Goal: Task Accomplishment & Management: Manage account settings

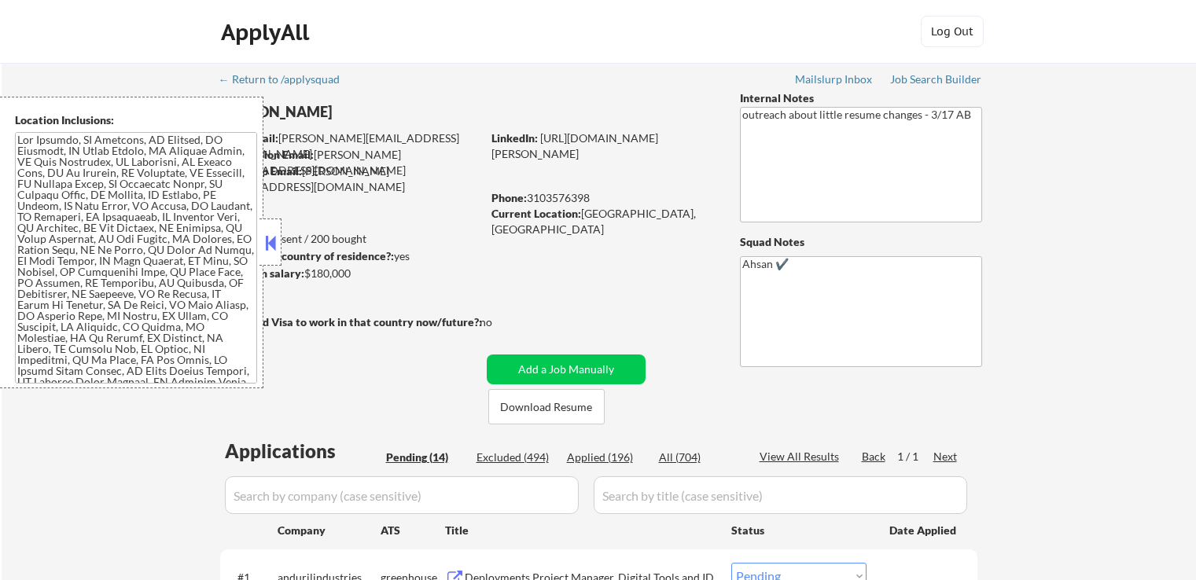
select select ""pending""
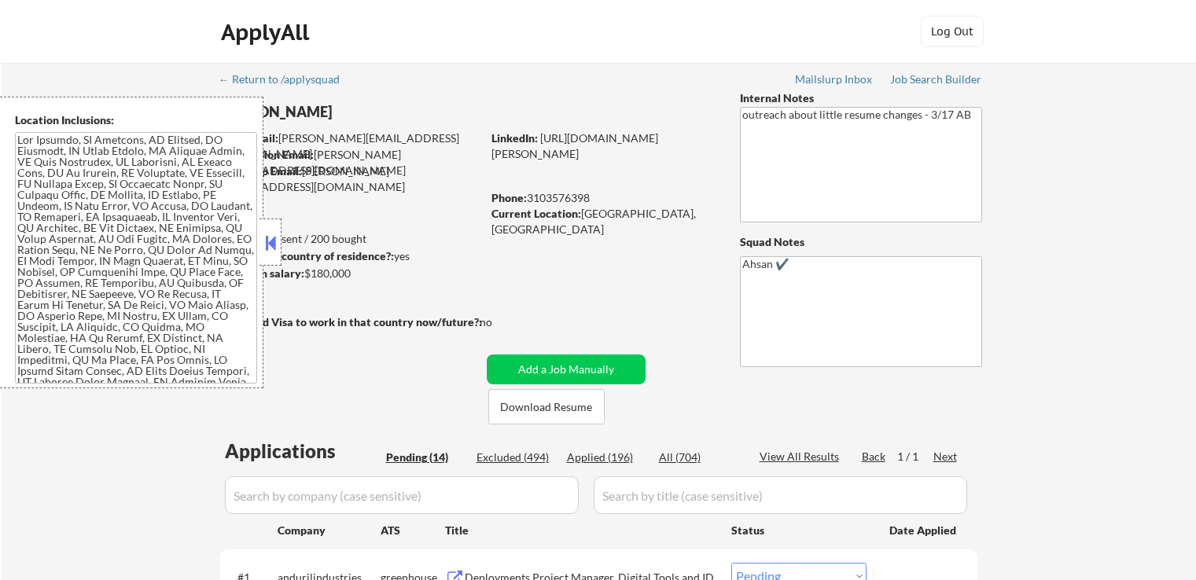
select select ""pending""
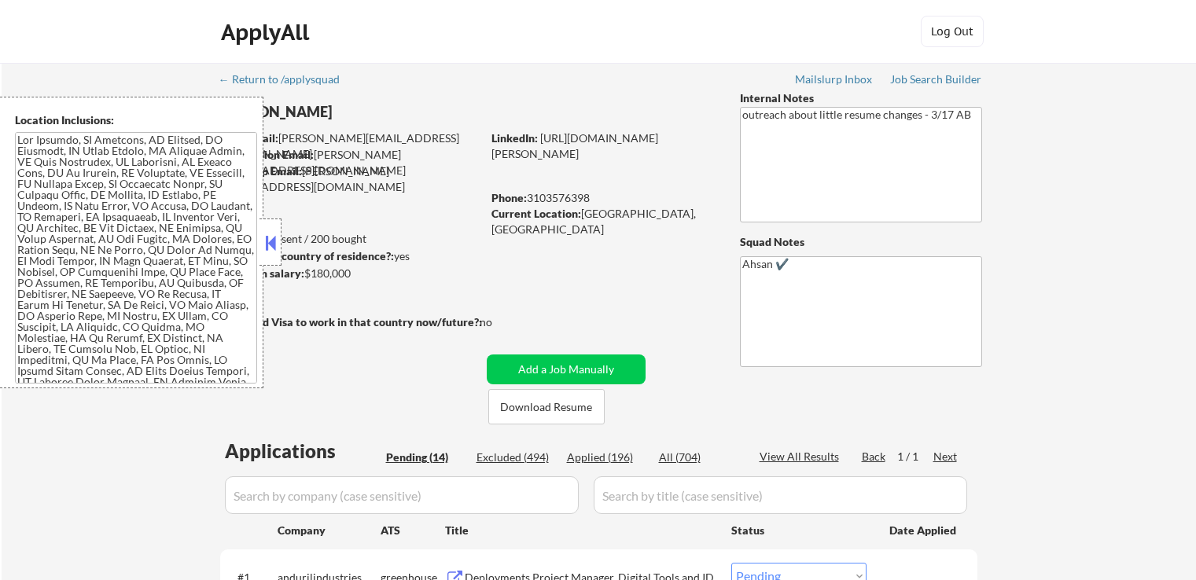
select select ""pending""
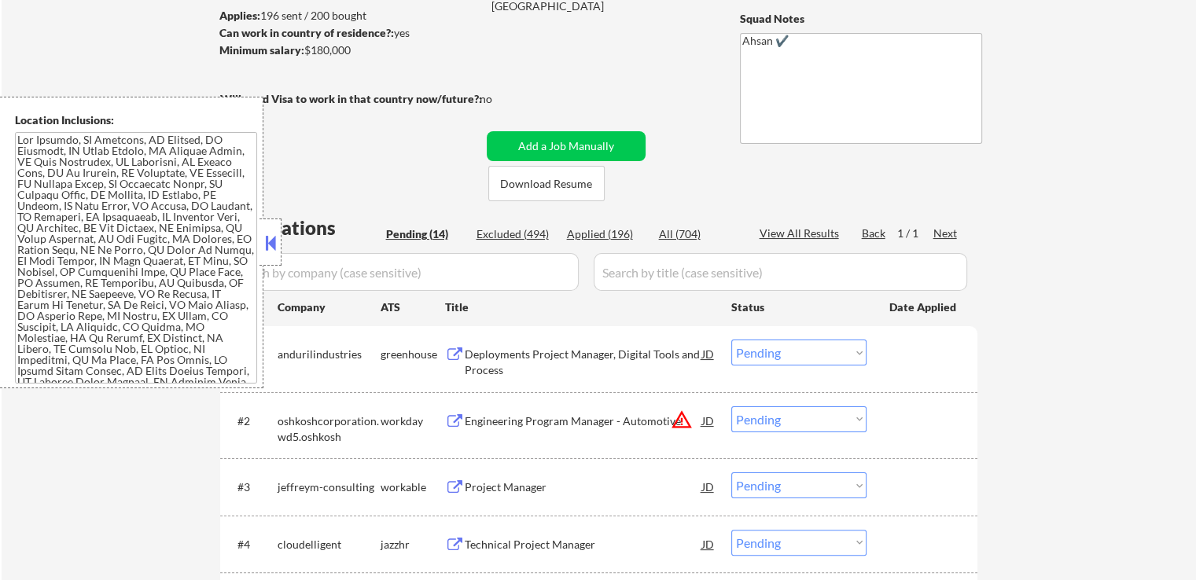
scroll to position [315, 0]
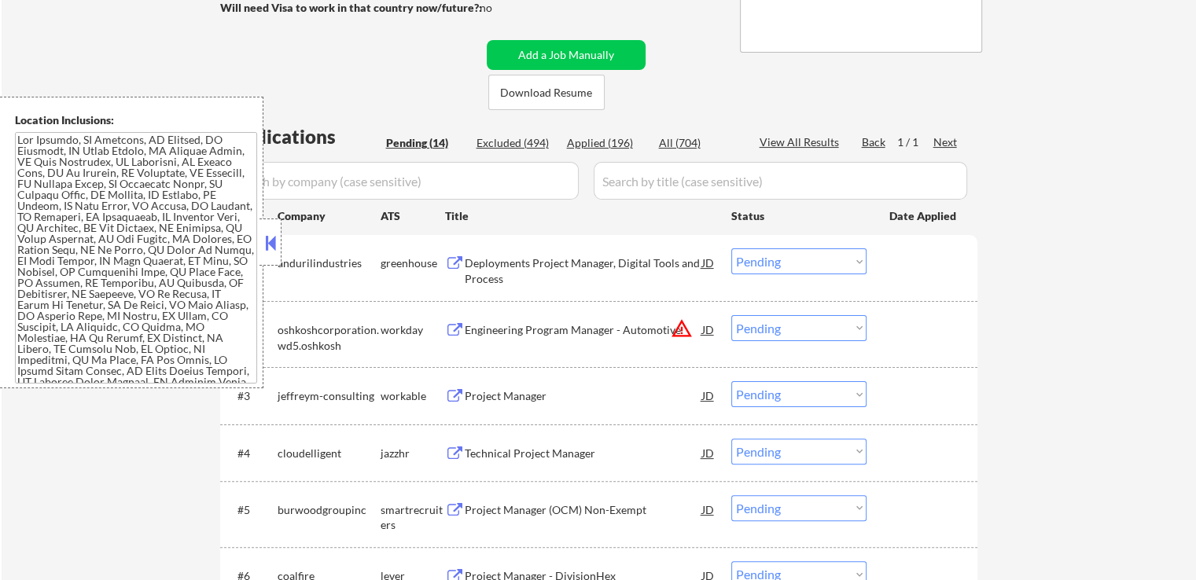
click at [1080, 281] on div "← Return to /applysquad Mailslurp Inbox Job Search Builder [PERSON_NAME] User E…" at bounding box center [599, 467] width 1194 height 1438
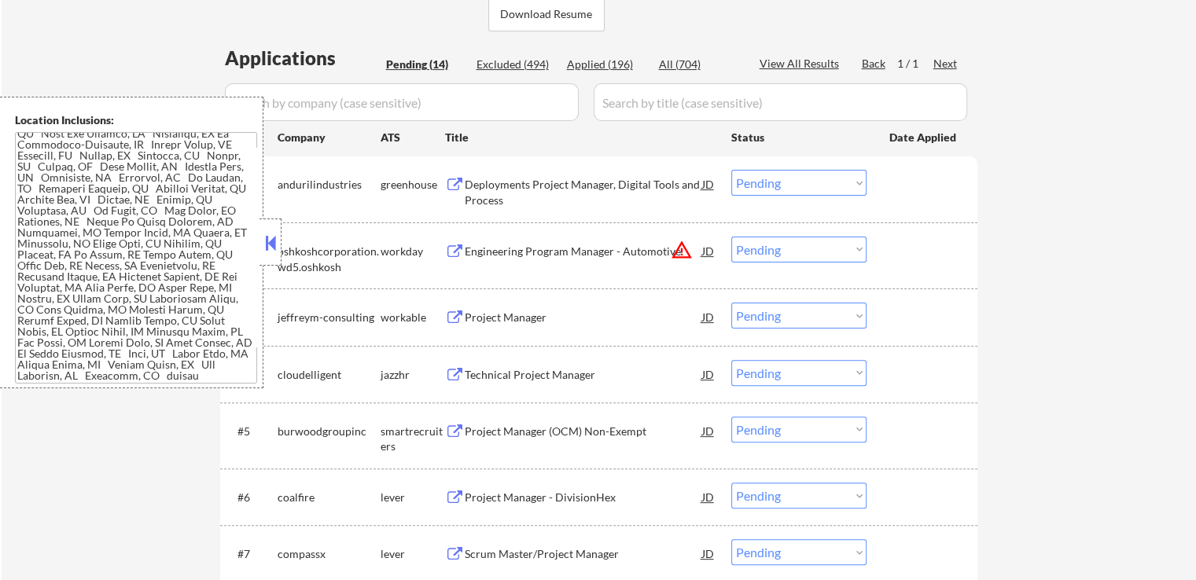
scroll to position [1227, 0]
click at [616, 250] on div "Engineering Program Manager - Automotive" at bounding box center [583, 252] width 237 height 16
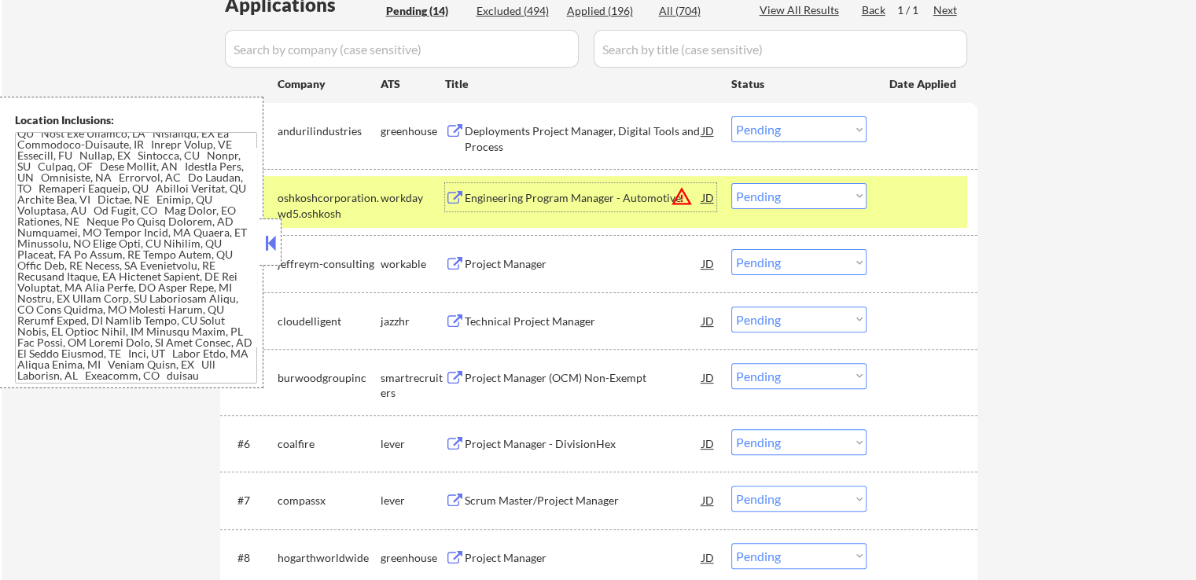
scroll to position [472, 0]
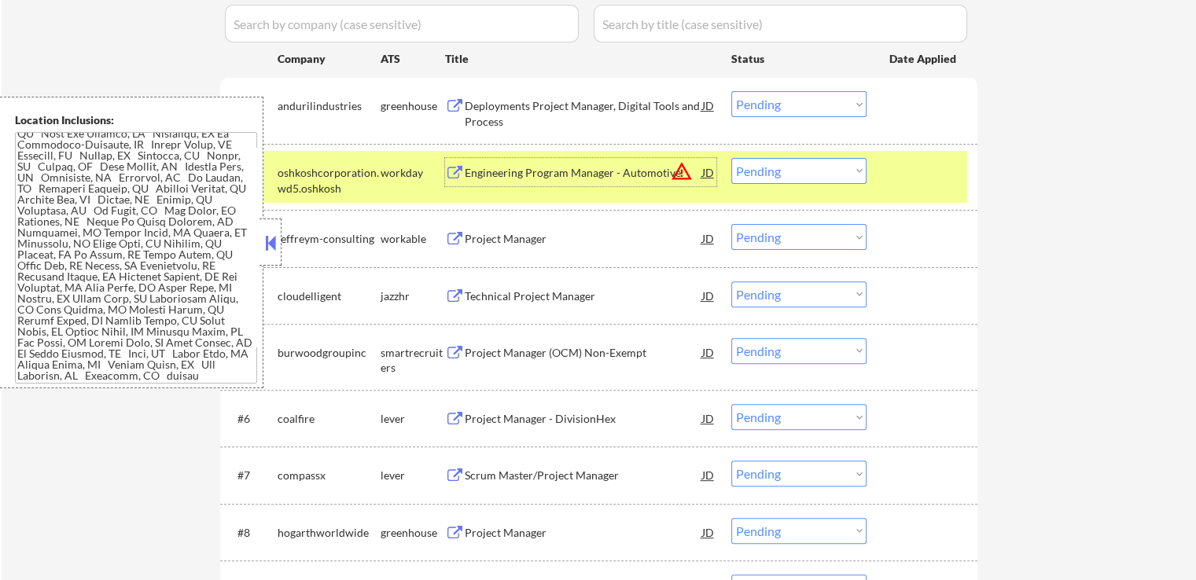
click at [771, 167] on select "Choose an option... Pending Applied Excluded (Questions) Excluded (Expired) Exc…" at bounding box center [798, 171] width 135 height 26
click at [731, 158] on select "Choose an option... Pending Applied Excluded (Questions) Excluded (Expired) Exc…" at bounding box center [798, 171] width 135 height 26
click at [1001, 240] on div "← Return to /applysquad Mailslurp Inbox Job Search Builder [PERSON_NAME] User E…" at bounding box center [599, 310] width 1194 height 1438
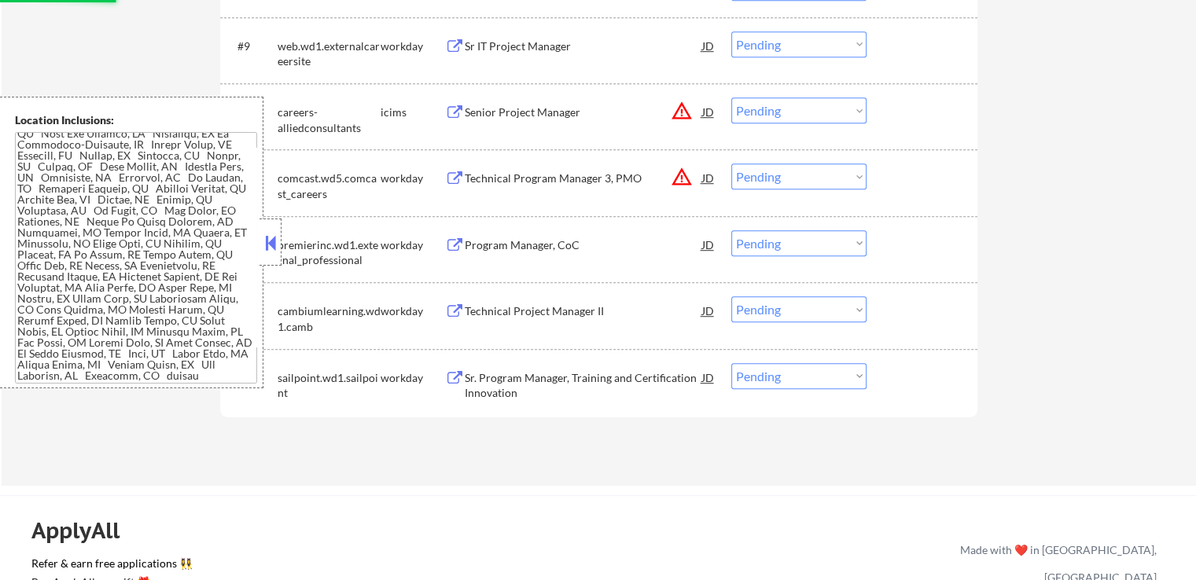
select select ""pending""
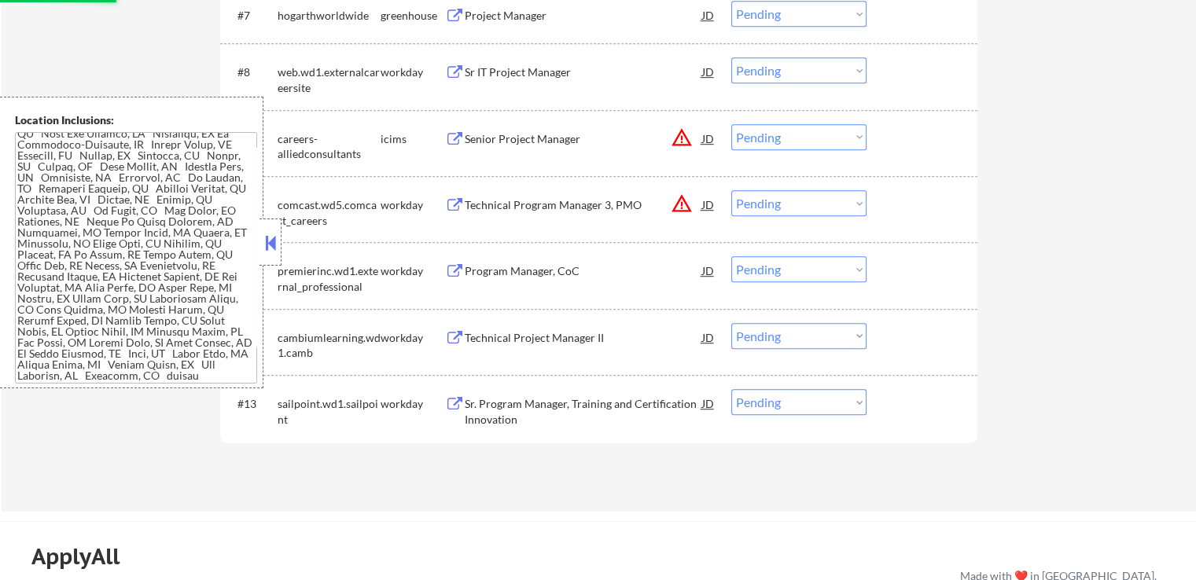
scroll to position [865, 0]
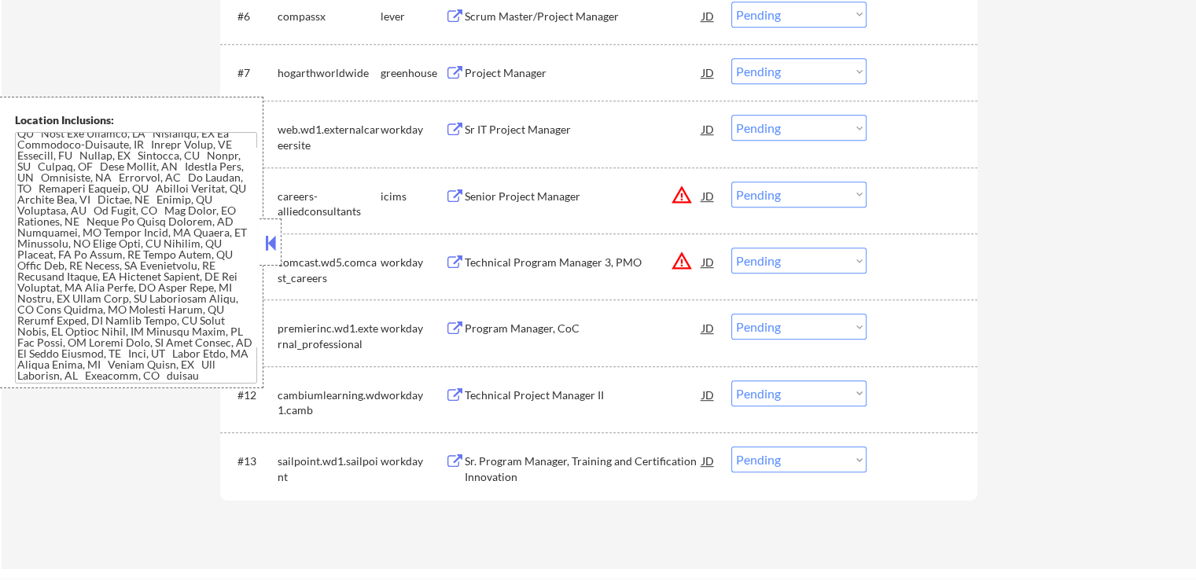
click at [767, 196] on select "Choose an option... Pending Applied Excluded (Questions) Excluded (Expired) Exc…" at bounding box center [798, 195] width 135 height 26
select select ""excluded__location_""
click at [731, 182] on select "Choose an option... Pending Applied Excluded (Questions) Excluded (Expired) Exc…" at bounding box center [798, 195] width 135 height 26
click at [774, 265] on select "Choose an option... Pending Applied Excluded (Questions) Excluded (Expired) Exc…" at bounding box center [798, 261] width 135 height 26
select select ""excluded__location_""
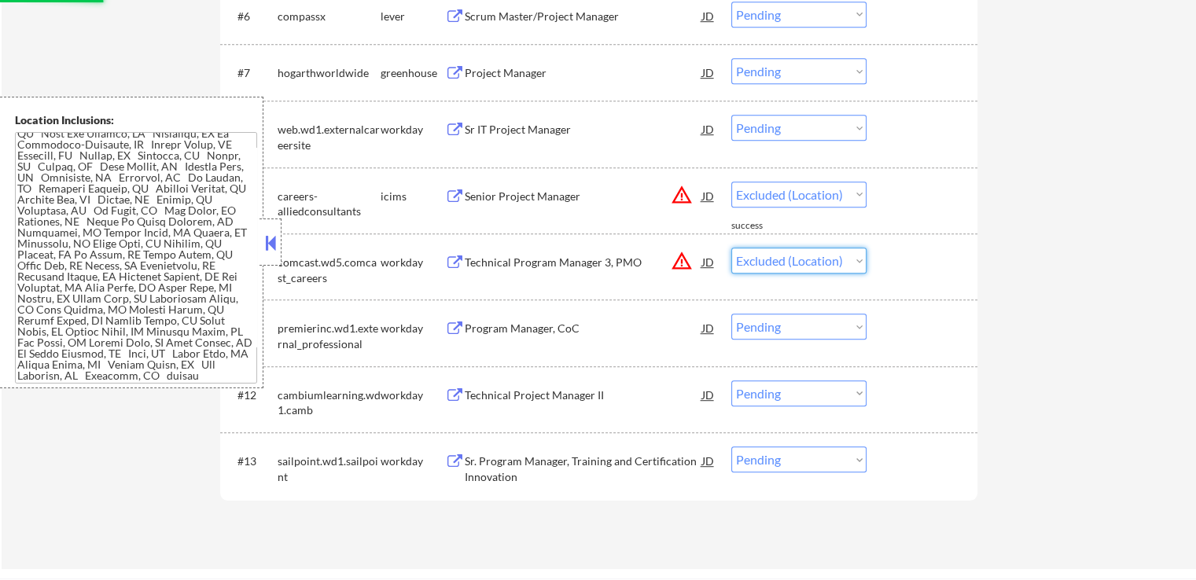
click at [731, 248] on select "Choose an option... Pending Applied Excluded (Questions) Excluded (Expired) Exc…" at bounding box center [798, 261] width 135 height 26
select select ""pending""
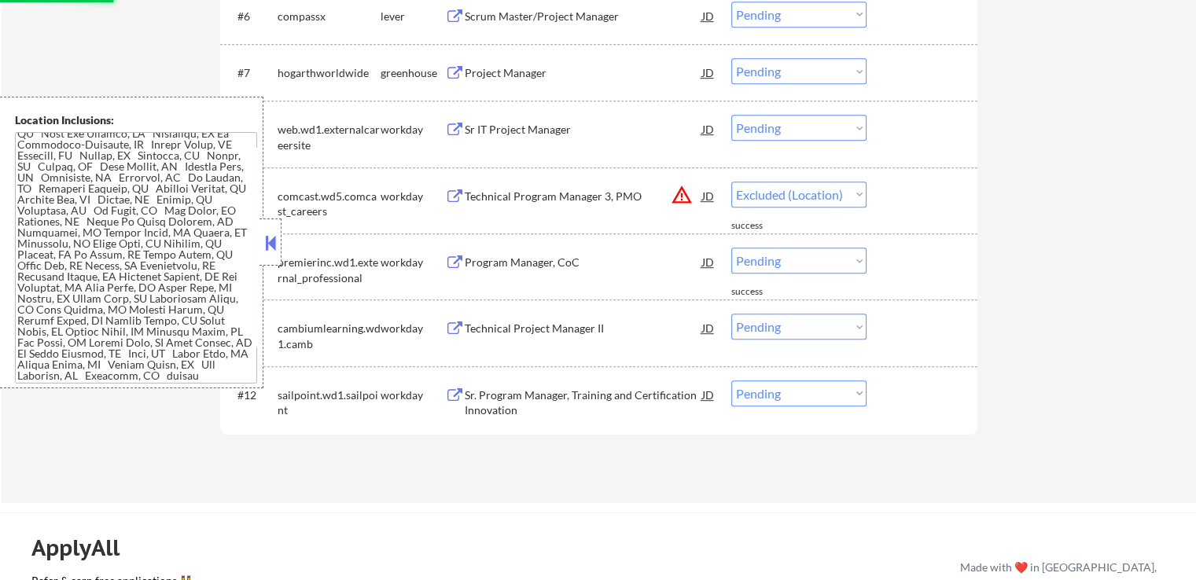
select select ""pending""
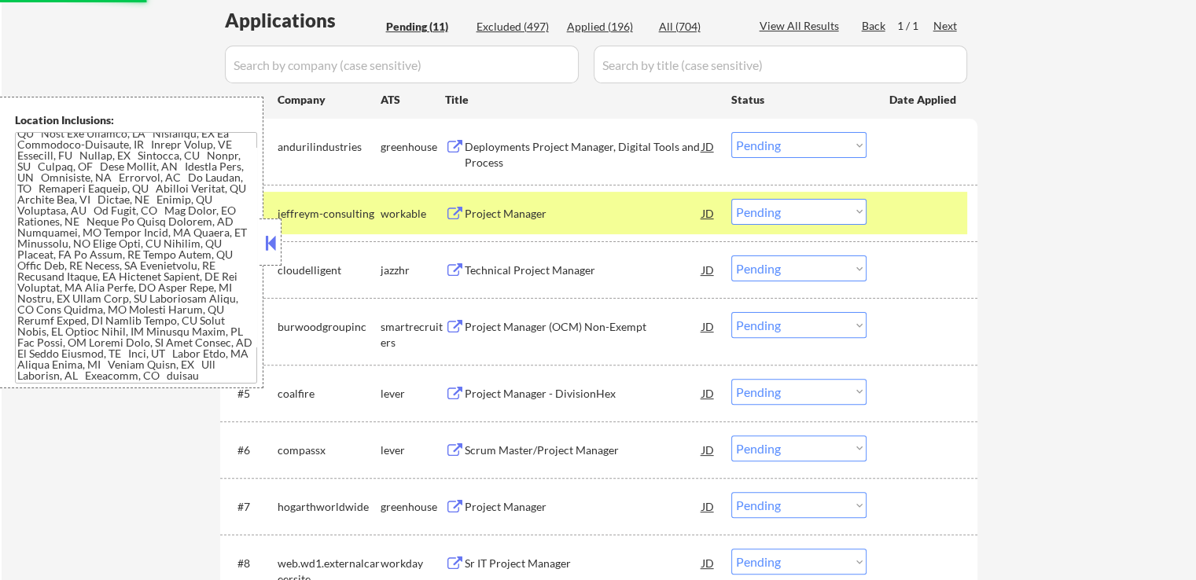
scroll to position [393, 0]
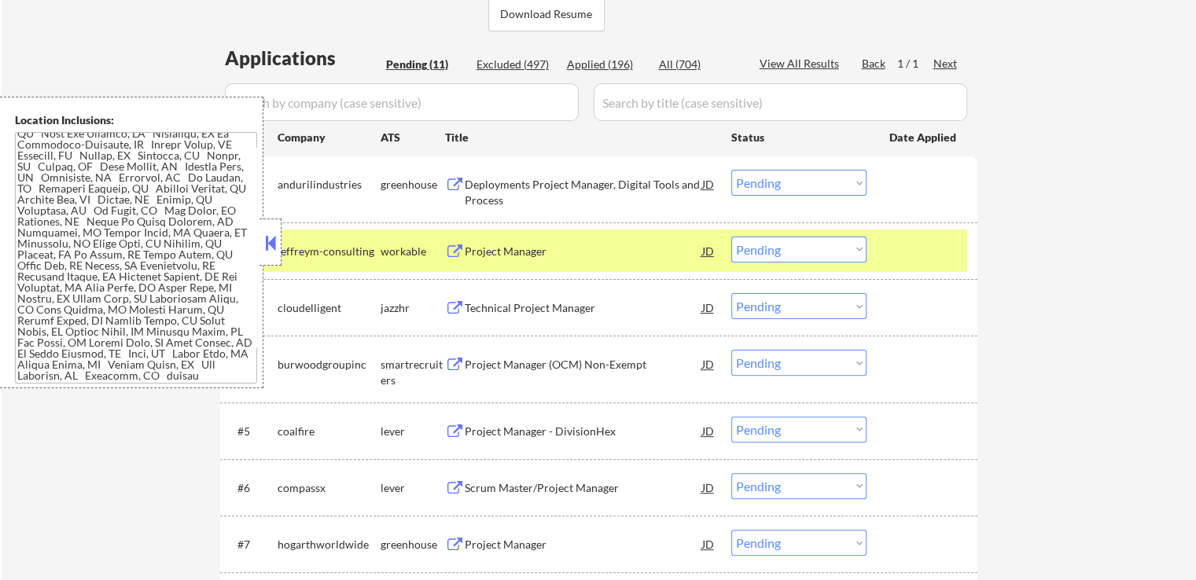
click at [635, 175] on div "Deployments Project Manager, Digital Tools and Process" at bounding box center [583, 189] width 237 height 38
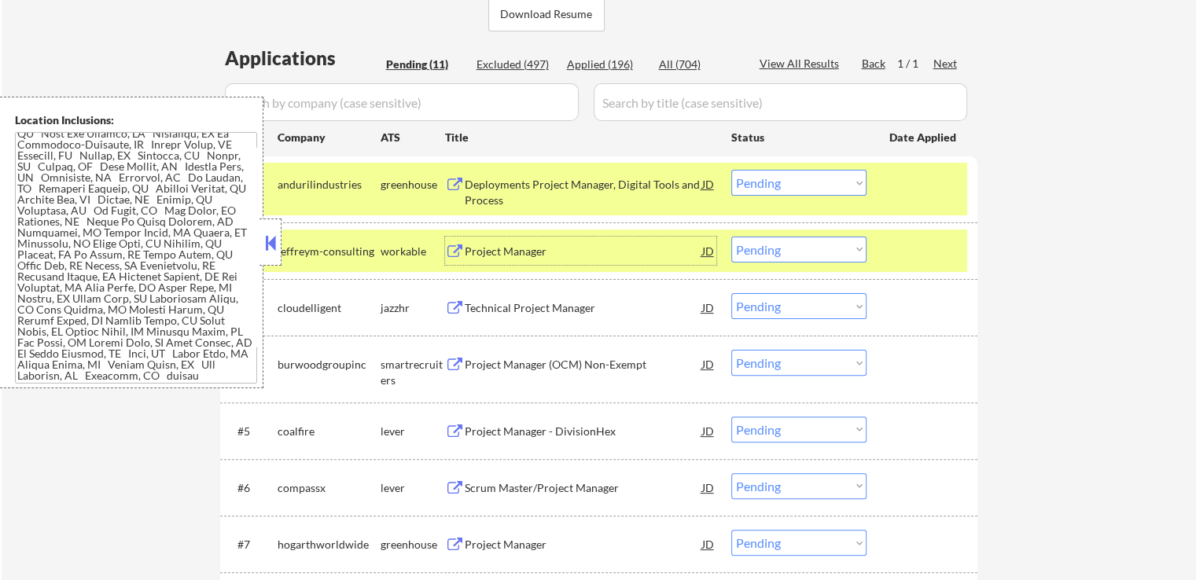
click at [598, 248] on div "Project Manager" at bounding box center [583, 252] width 237 height 16
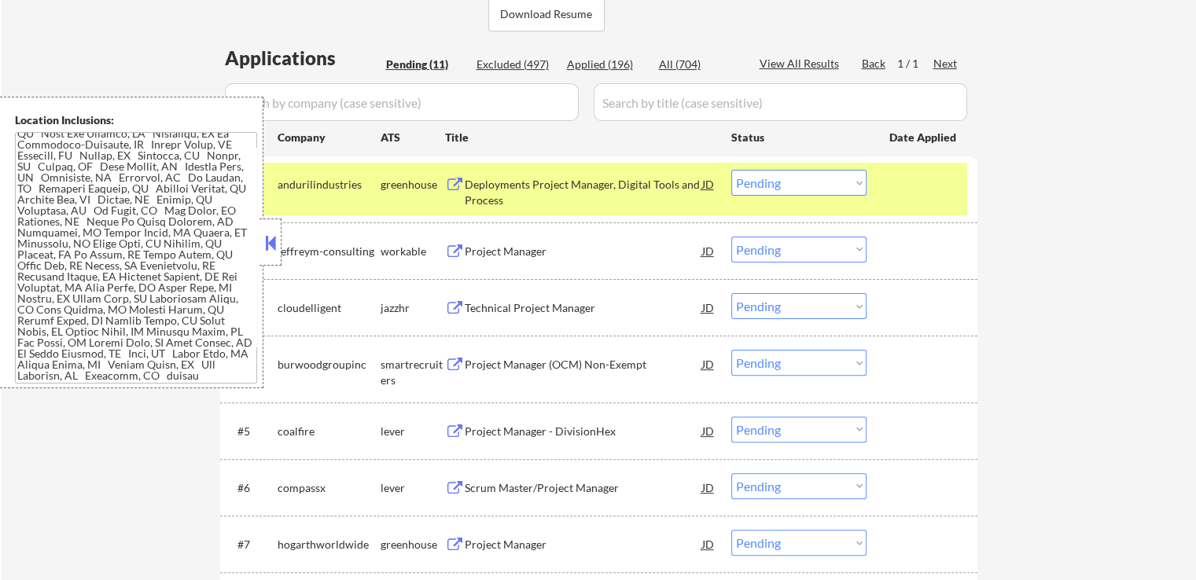
scroll to position [156, 0]
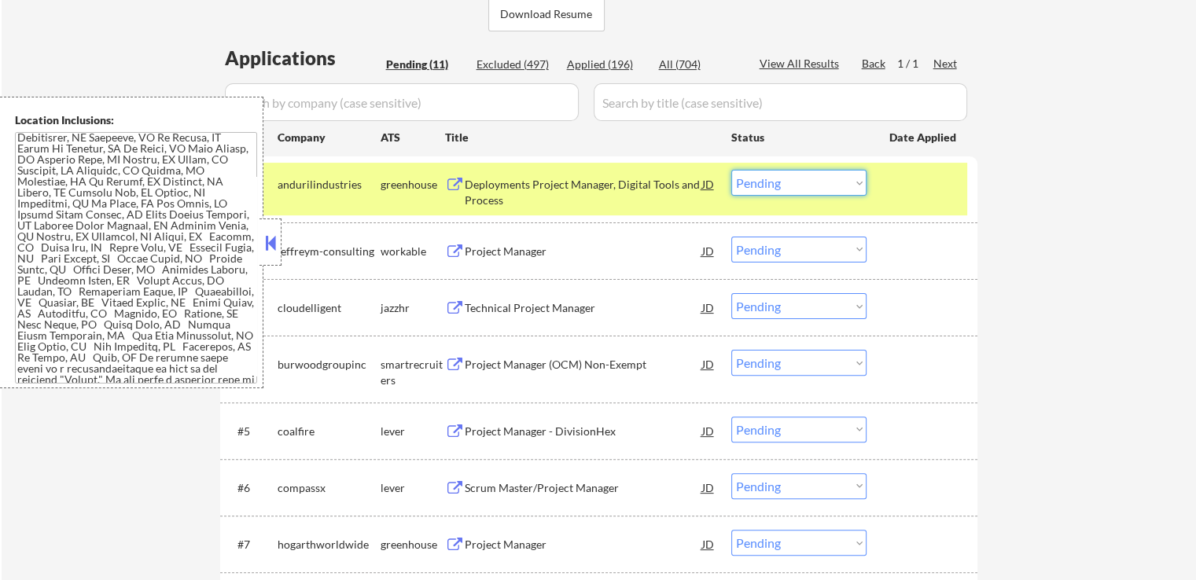
drag, startPoint x: 770, startPoint y: 182, endPoint x: 771, endPoint y: 192, distance: 9.5
click at [770, 182] on select "Choose an option... Pending Applied Excluded (Questions) Excluded (Expired) Exc…" at bounding box center [798, 183] width 135 height 26
click at [731, 170] on select "Choose an option... Pending Applied Excluded (Questions) Excluded (Expired) Exc…" at bounding box center [798, 183] width 135 height 26
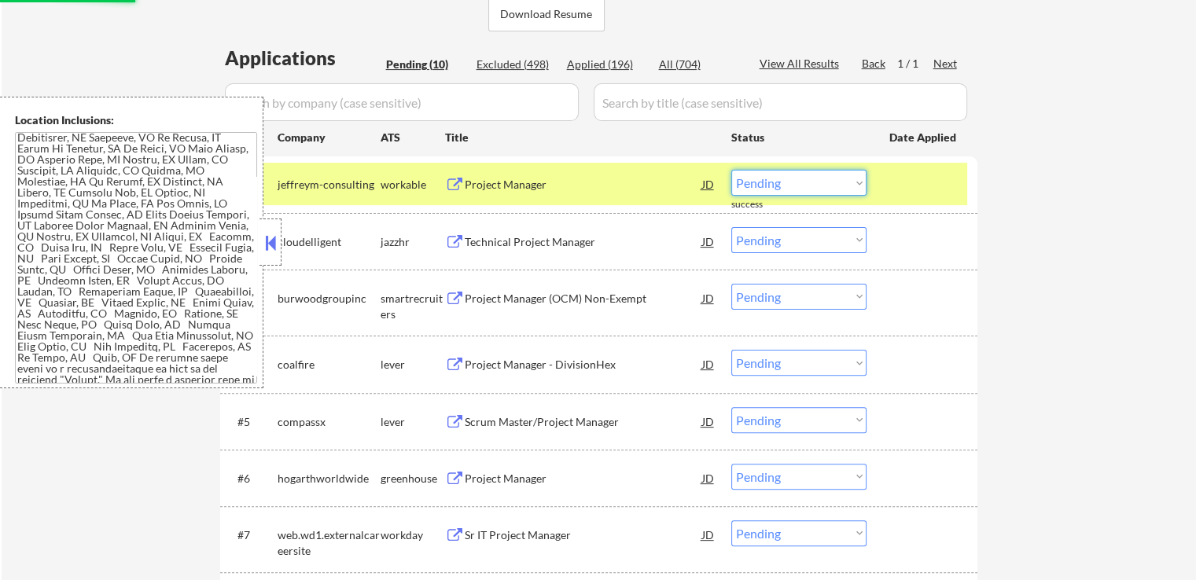
click at [793, 178] on select "Choose an option... Pending Applied Excluded (Questions) Excluded (Expired) Exc…" at bounding box center [798, 183] width 135 height 26
click at [731, 170] on select "Choose an option... Pending Applied Excluded (Questions) Excluded (Expired) Exc…" at bounding box center [798, 183] width 135 height 26
click at [594, 248] on div "Technical Project Manager" at bounding box center [583, 242] width 237 height 16
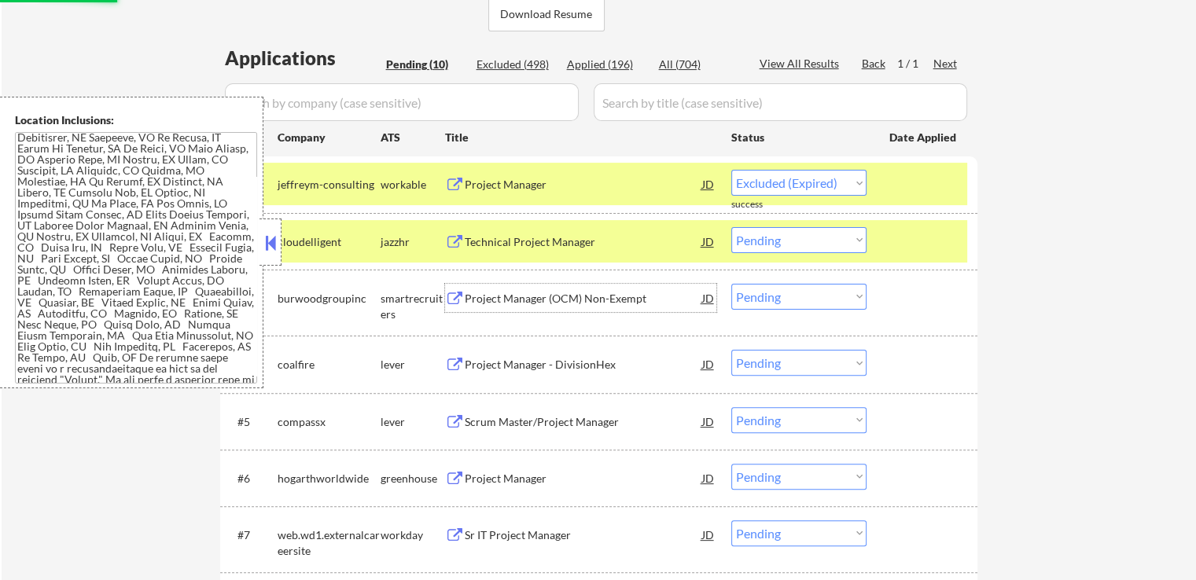
click at [580, 300] on div "Project Manager (OCM) Non-Exempt" at bounding box center [583, 299] width 237 height 16
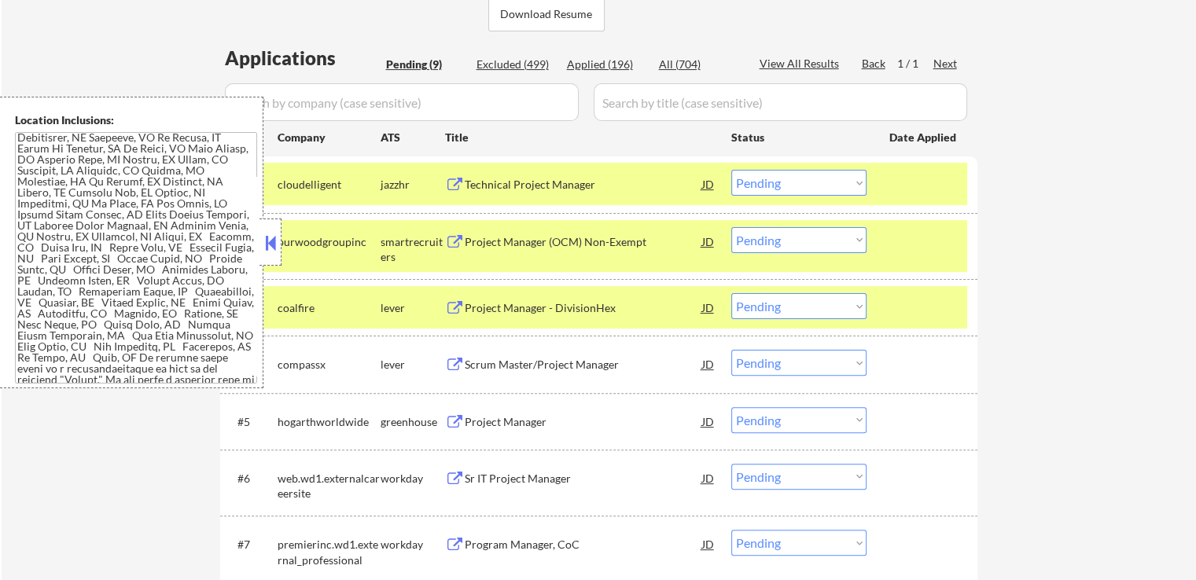
click at [791, 187] on select "Choose an option... Pending Applied Excluded (Questions) Excluded (Expired) Exc…" at bounding box center [798, 183] width 135 height 26
select select ""excluded__location_""
click at [731, 170] on select "Choose an option... Pending Applied Excluded (Questions) Excluded (Expired) Exc…" at bounding box center [798, 183] width 135 height 26
click at [787, 240] on select "Choose an option... Pending Applied Excluded (Questions) Excluded (Expired) Exc…" at bounding box center [798, 240] width 135 height 26
select select ""excluded__expired_""
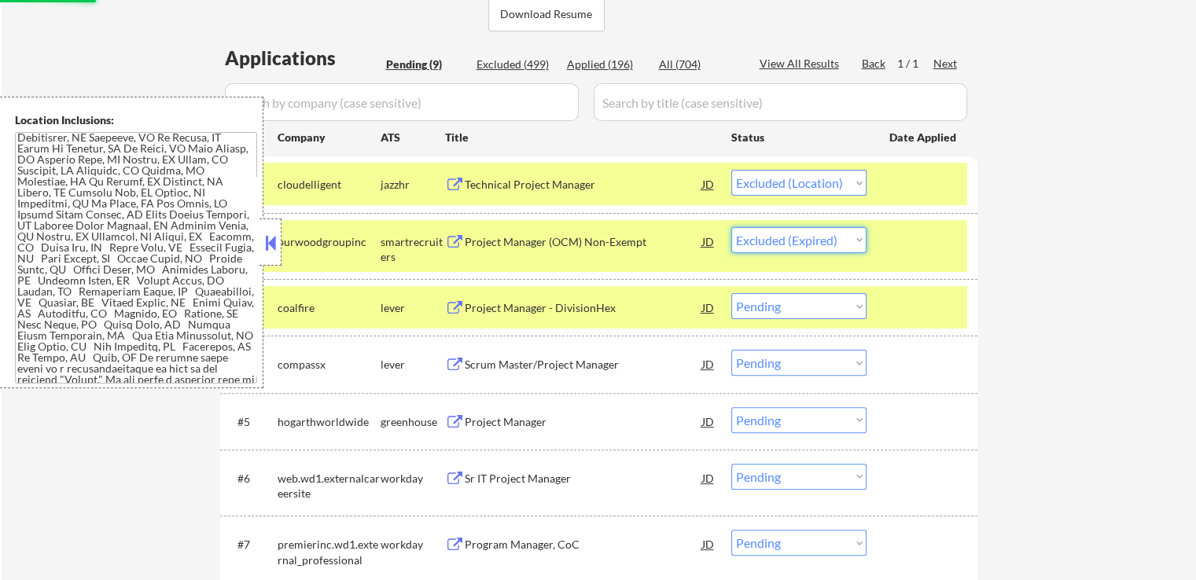
click at [731, 227] on select "Choose an option... Pending Applied Excluded (Questions) Excluded (Expired) Exc…" at bounding box center [798, 240] width 135 height 26
select select ""pending""
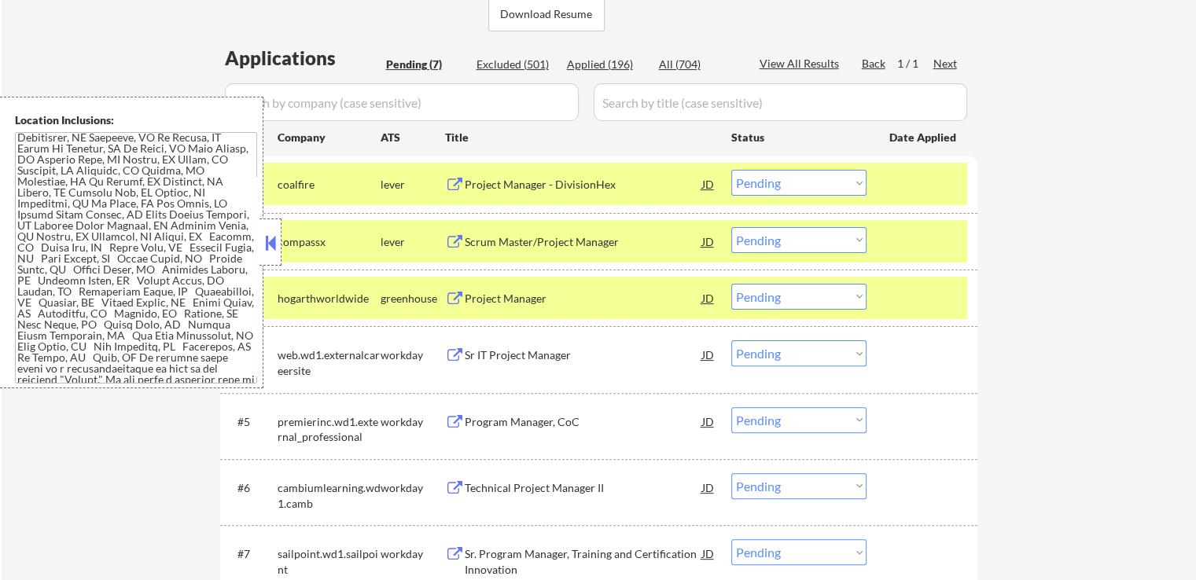
click at [579, 183] on div "Project Manager - DivisionHex" at bounding box center [583, 185] width 237 height 16
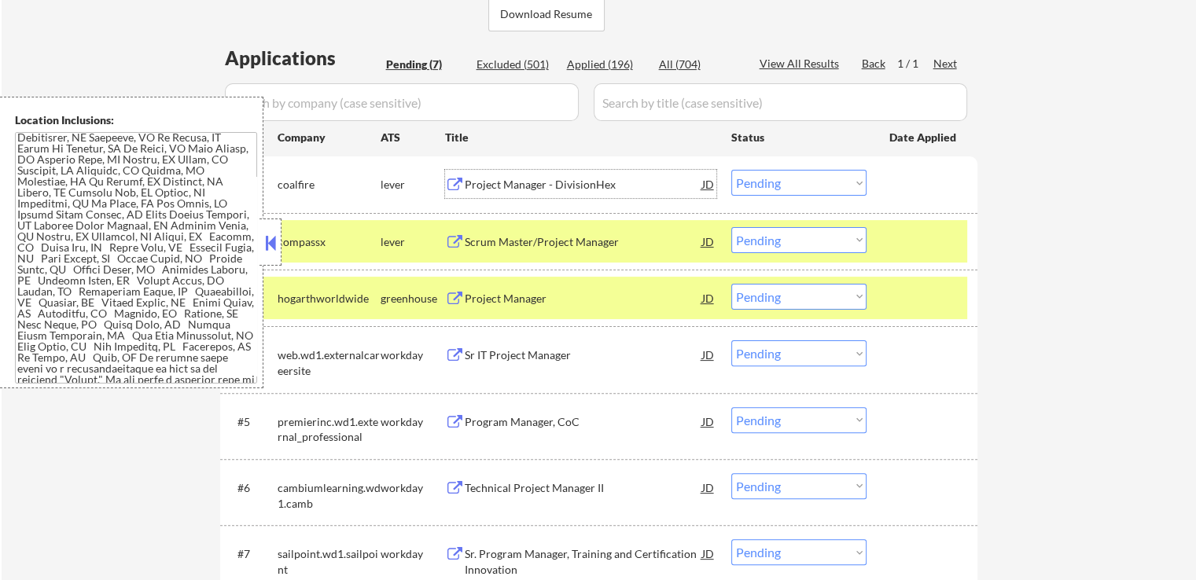
click at [607, 239] on div "Scrum Master/Project Manager" at bounding box center [583, 242] width 237 height 16
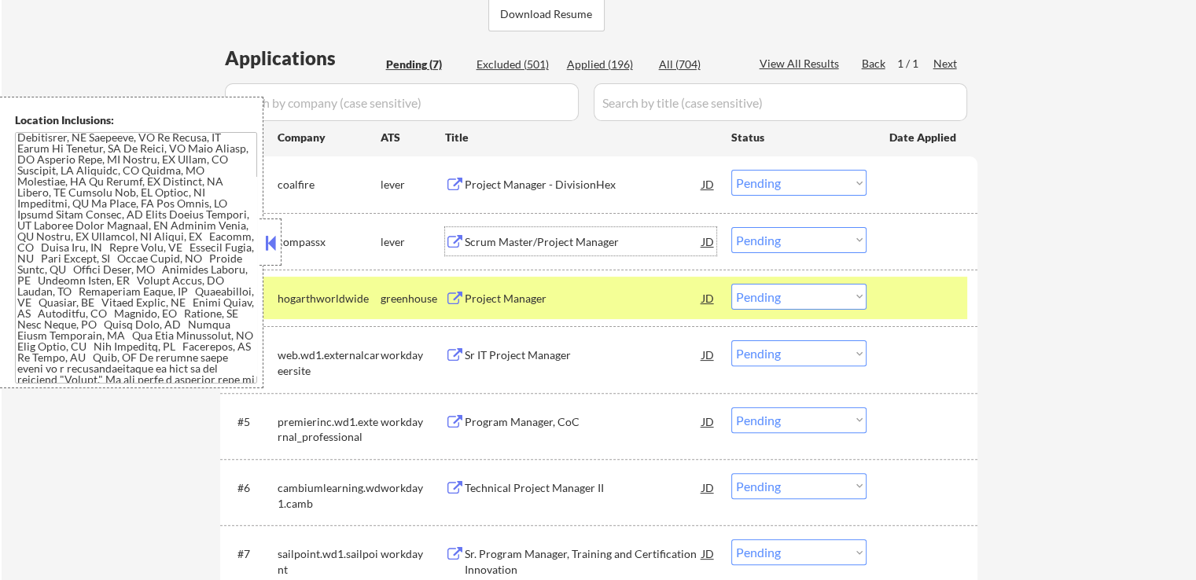
click at [765, 177] on select "Choose an option... Pending Applied Excluded (Questions) Excluded (Expired) Exc…" at bounding box center [798, 183] width 135 height 26
click at [731, 170] on select "Choose an option... Pending Applied Excluded (Questions) Excluded (Expired) Exc…" at bounding box center [798, 183] width 135 height 26
click at [577, 290] on div "Project Manager" at bounding box center [583, 298] width 237 height 28
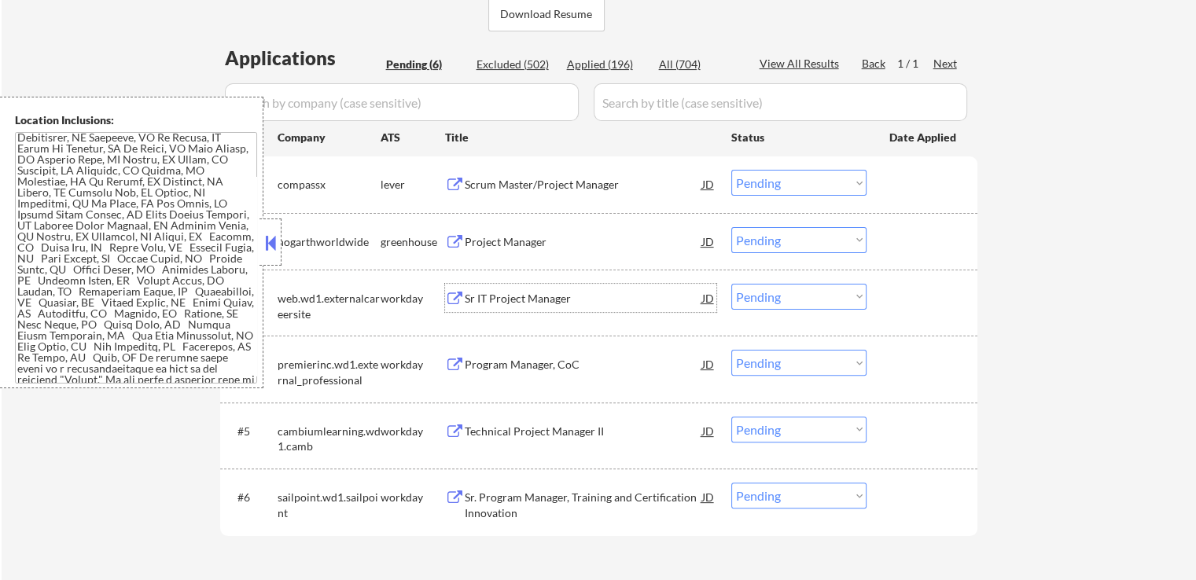
click at [773, 171] on select "Choose an option... Pending Applied Excluded (Questions) Excluded (Expired) Exc…" at bounding box center [798, 183] width 135 height 26
click at [771, 192] on select "Choose an option... Pending Applied Excluded (Questions) Excluded (Expired) Exc…" at bounding box center [798, 183] width 135 height 26
click at [761, 189] on select "Choose an option... Pending Applied Excluded (Questions) Excluded (Expired) Exc…" at bounding box center [798, 183] width 135 height 26
select select ""excluded__salary_""
click at [731, 170] on select "Choose an option... Pending Applied Excluded (Questions) Excluded (Expired) Exc…" at bounding box center [798, 183] width 135 height 26
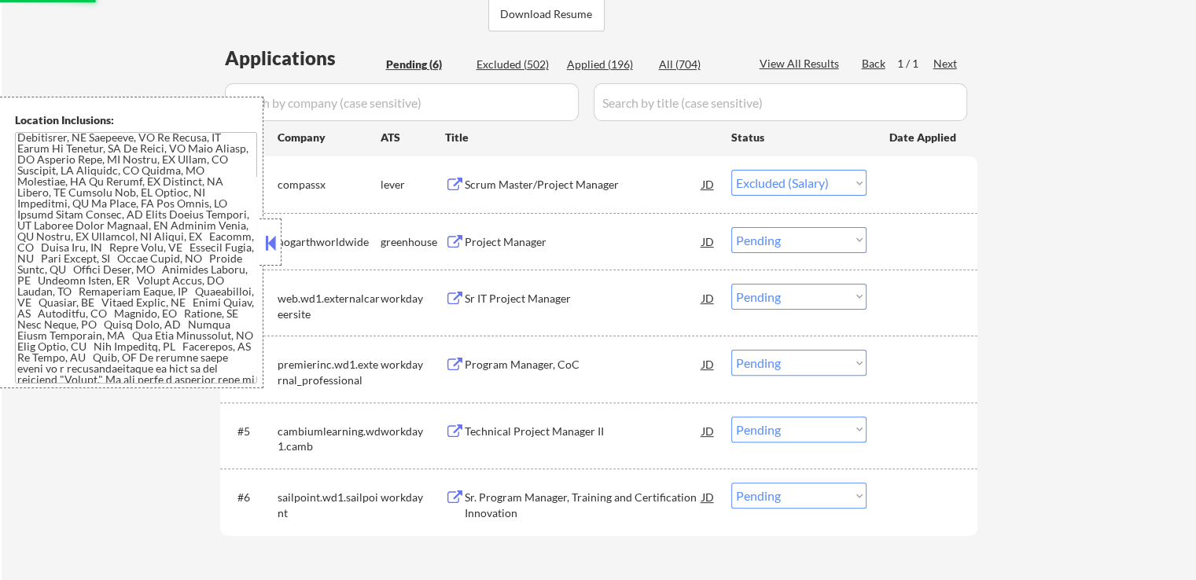
click at [788, 243] on select "Choose an option... Pending Applied Excluded (Questions) Excluded (Expired) Exc…" at bounding box center [798, 240] width 135 height 26
select select ""excluded__expired_""
click at [731, 227] on select "Choose an option... Pending Applied Excluded (Questions) Excluded (Expired) Exc…" at bounding box center [798, 240] width 135 height 26
select select ""pending""
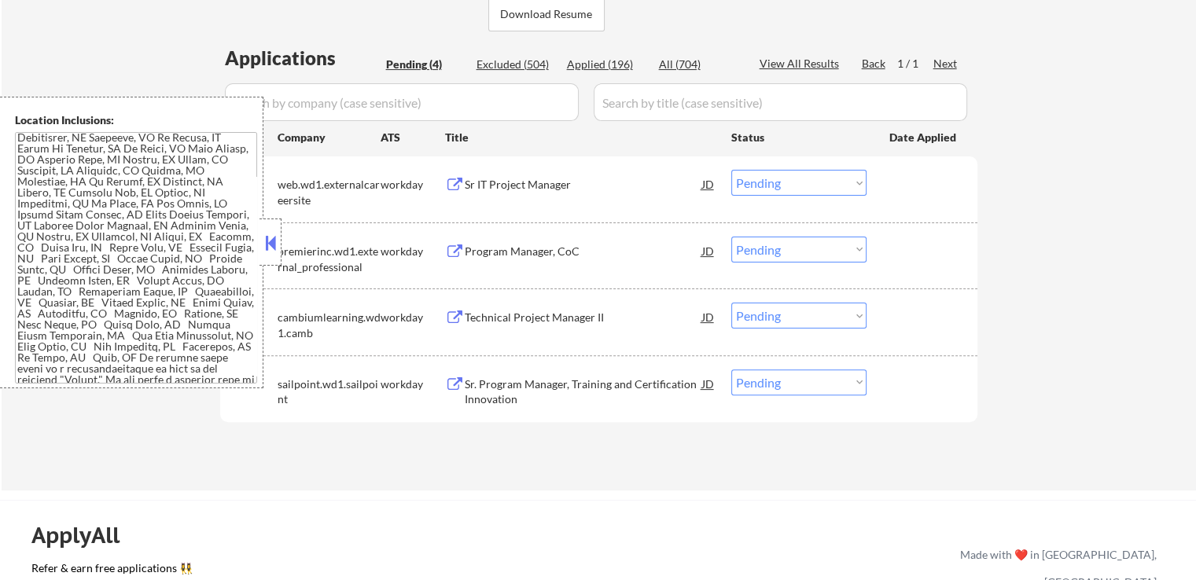
scroll to position [472, 0]
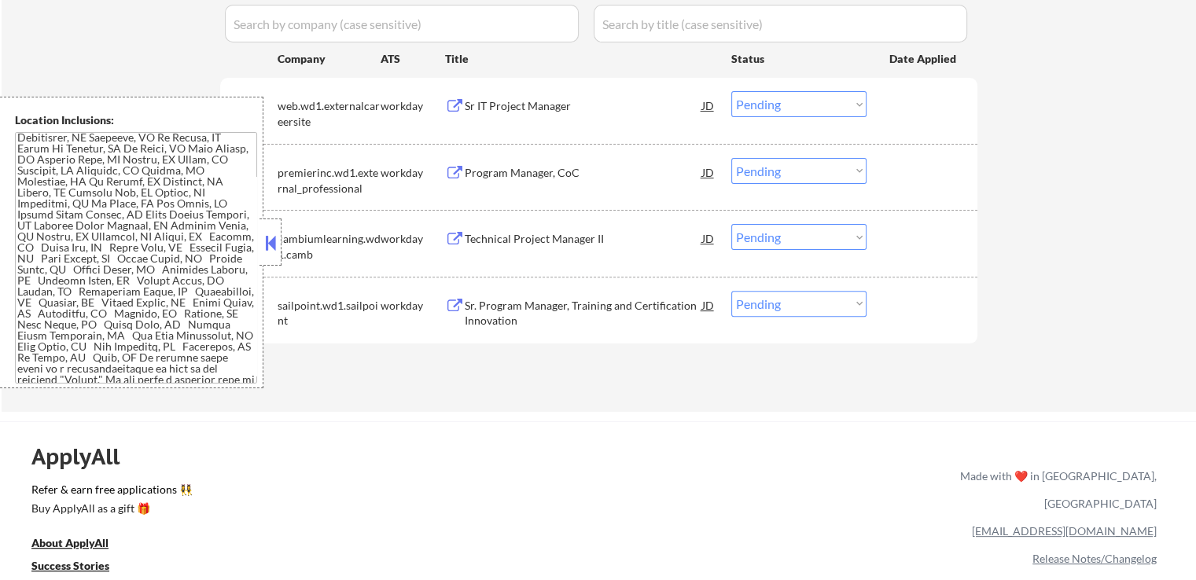
click at [598, 289] on div "#4 sailpoint.wd1.sailpoint workday Sr. Program Manager, Training and Certificat…" at bounding box center [596, 310] width 742 height 52
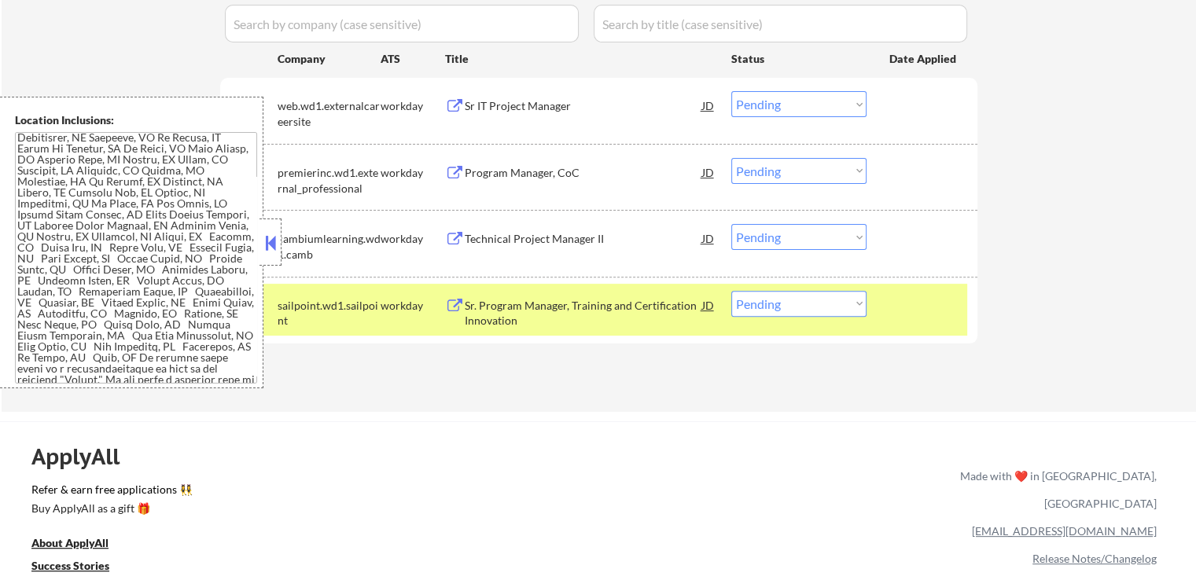
click at [594, 301] on div "Sr. Program Manager, Training and Certification Innovation" at bounding box center [583, 313] width 237 height 31
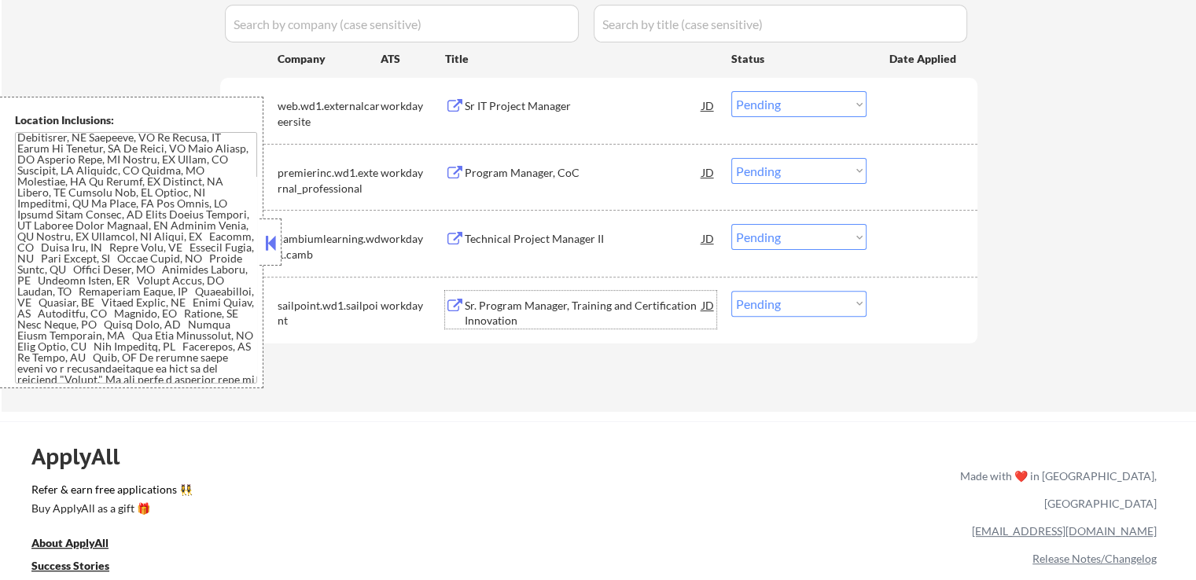
click at [569, 225] on div "Technical Project Manager II" at bounding box center [583, 238] width 237 height 28
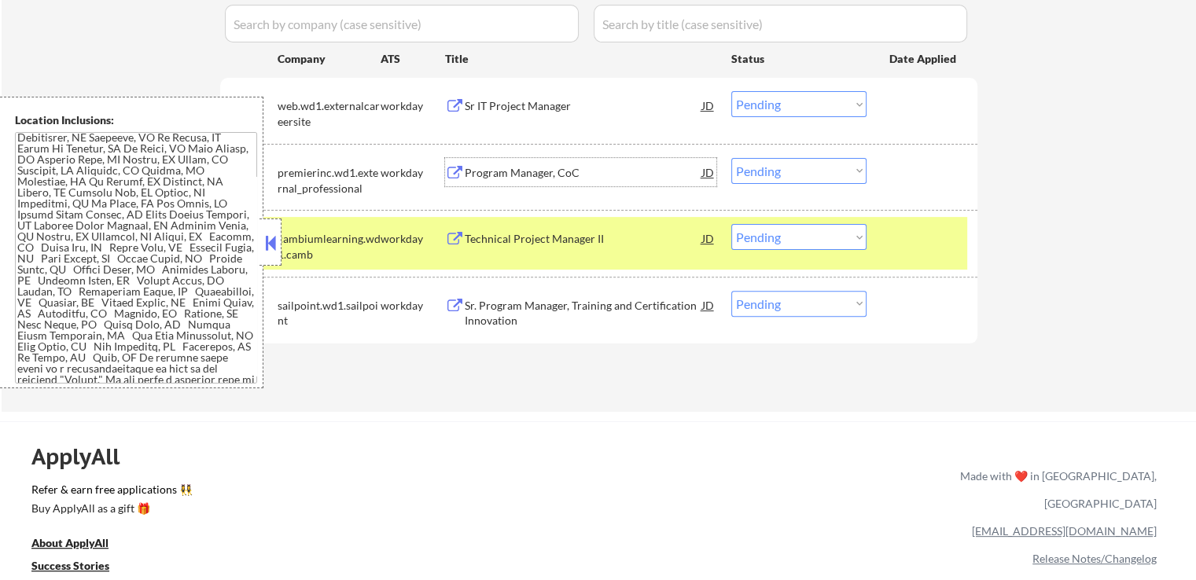
click at [550, 184] on div "Program Manager, CoC" at bounding box center [583, 172] width 237 height 28
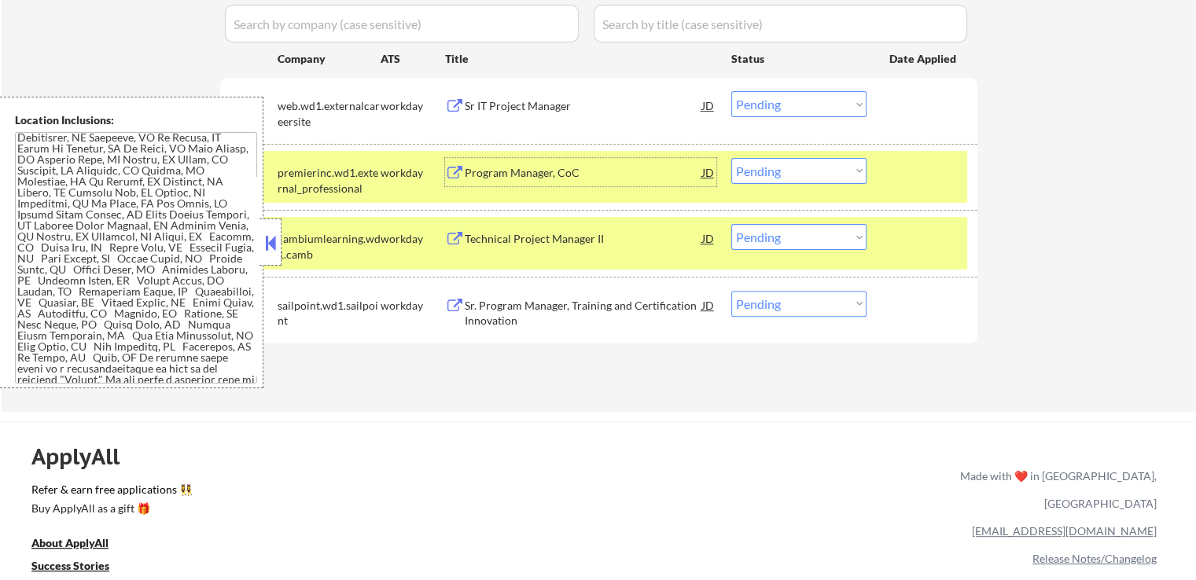
click at [530, 112] on div "Sr IT Project Manager" at bounding box center [583, 106] width 237 height 16
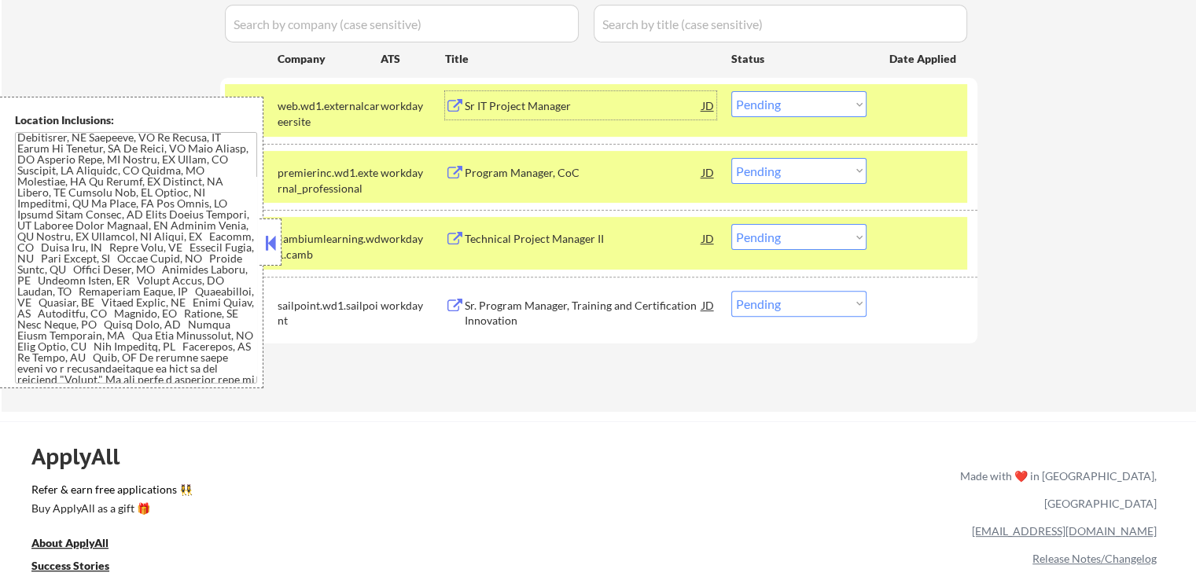
click at [576, 95] on div "Sr IT Project Manager" at bounding box center [583, 105] width 237 height 28
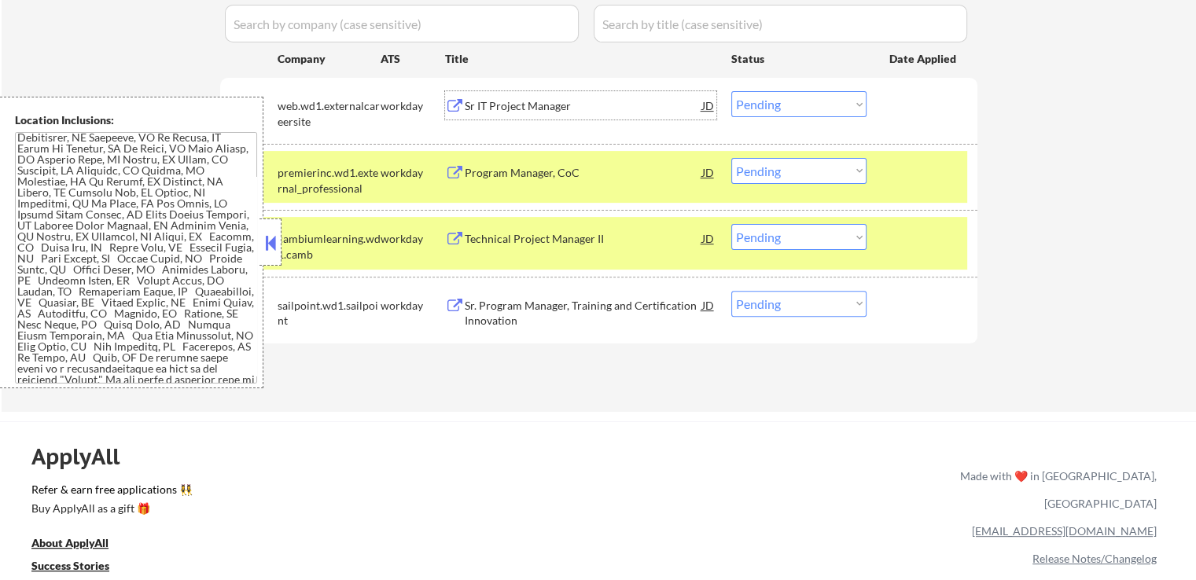
click at [607, 164] on div "Program Manager, CoC" at bounding box center [583, 172] width 237 height 28
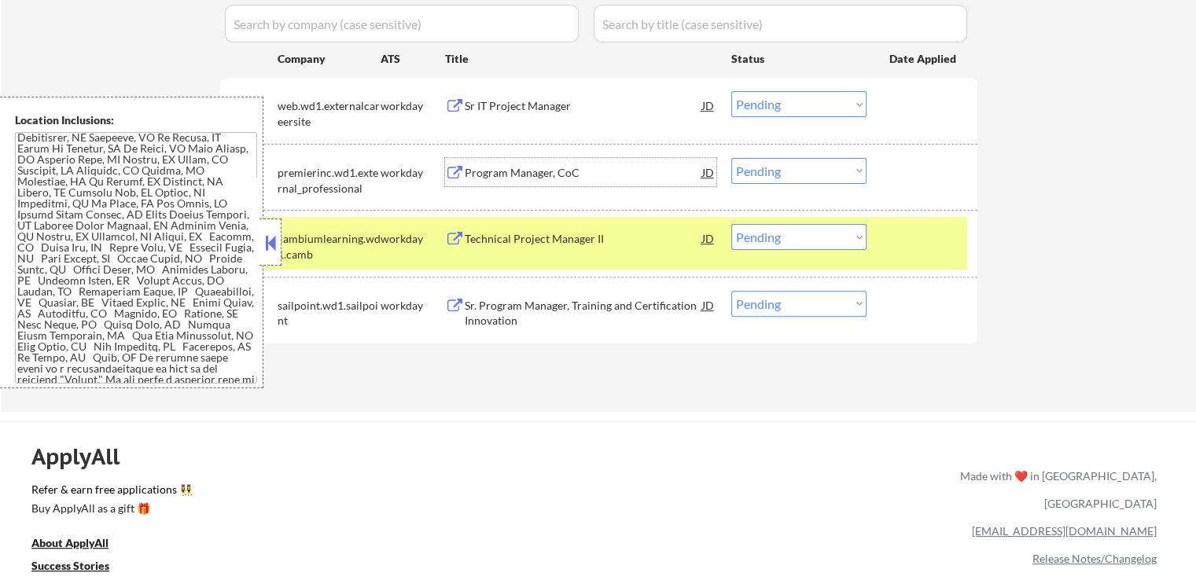
click at [771, 168] on select "Choose an option... Pending Applied Excluded (Questions) Excluded (Expired) Exc…" at bounding box center [798, 171] width 135 height 26
click at [731, 158] on select "Choose an option... Pending Applied Excluded (Questions) Excluded (Expired) Exc…" at bounding box center [798, 171] width 135 height 26
click at [623, 237] on div "Technical Project Manager II" at bounding box center [583, 239] width 237 height 16
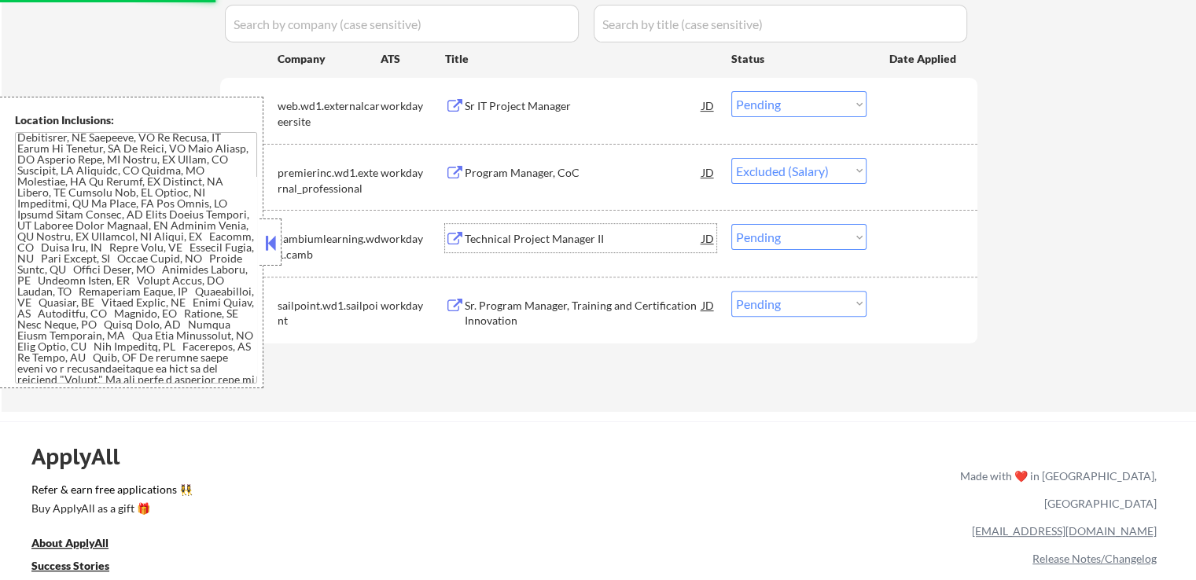
click at [584, 299] on div "Sr. Program Manager, Training and Certification Innovation" at bounding box center [583, 313] width 237 height 31
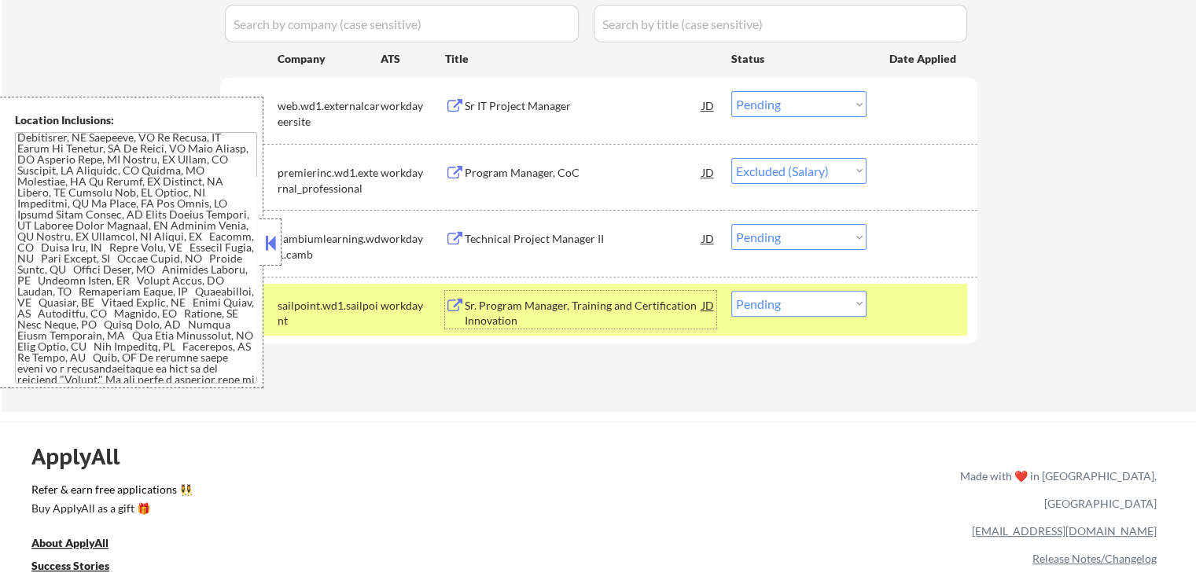
click at [613, 296] on div "Sr. Program Manager, Training and Certification Innovation" at bounding box center [583, 310] width 237 height 38
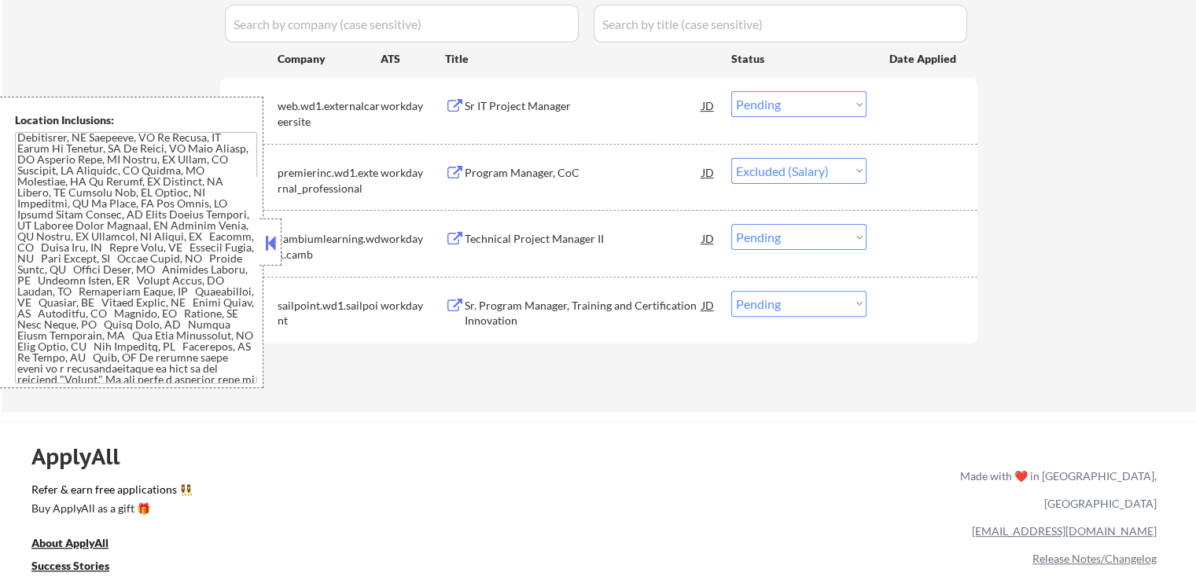
select select ""pending""
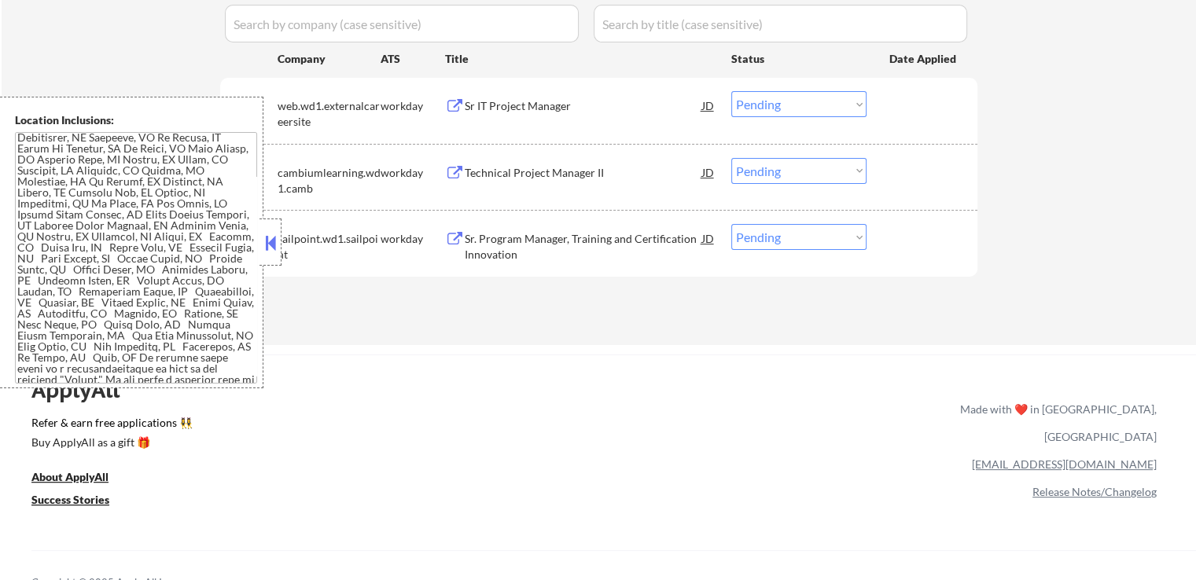
drag, startPoint x: 771, startPoint y: 226, endPoint x: 774, endPoint y: 234, distance: 8.5
click at [771, 226] on select "Choose an option... Pending Applied Excluded (Questions) Excluded (Expired) Exc…" at bounding box center [798, 237] width 135 height 26
select select ""excluded__salary_""
click at [731, 224] on select "Choose an option... Pending Applied Excluded (Questions) Excluded (Expired) Exc…" at bounding box center [798, 237] width 135 height 26
click at [742, 398] on div "ApplyAll Refer & earn free applications 👯‍♀️ Buy ApplyAll as a gift 🎁 About App…" at bounding box center [598, 490] width 1196 height 249
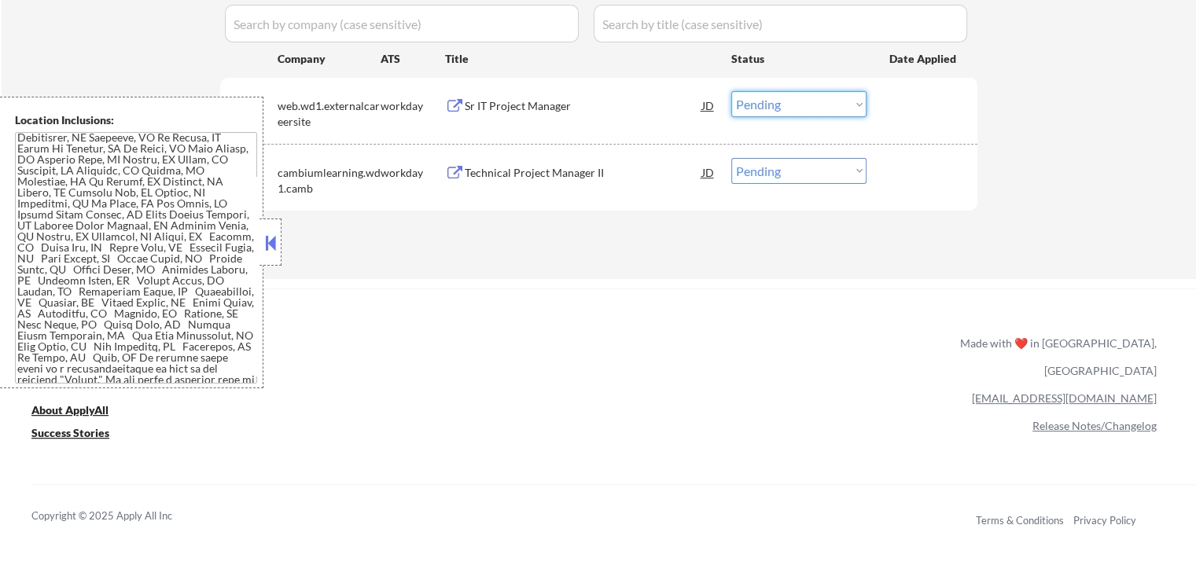
drag, startPoint x: 764, startPoint y: 104, endPoint x: 764, endPoint y: 116, distance: 11.8
click at [764, 104] on select "Choose an option... Pending Applied Excluded (Questions) Excluded (Expired) Exc…" at bounding box center [798, 104] width 135 height 26
click at [731, 91] on select "Choose an option... Pending Applied Excluded (Questions) Excluded (Expired) Exc…" at bounding box center [798, 104] width 135 height 26
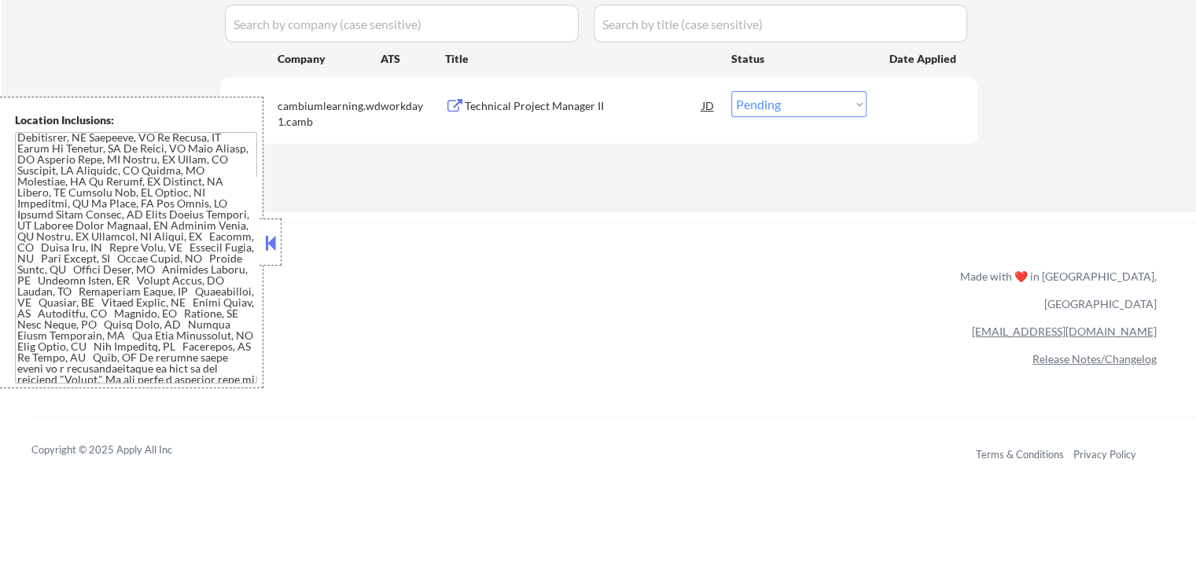
click at [786, 105] on select "Choose an option... Pending Applied Excluded (Questions) Excluded (Expired) Exc…" at bounding box center [798, 104] width 135 height 26
select select ""applied""
click at [731, 91] on select "Choose an option... Pending Applied Excluded (Questions) Excluded (Expired) Exc…" at bounding box center [798, 104] width 135 height 26
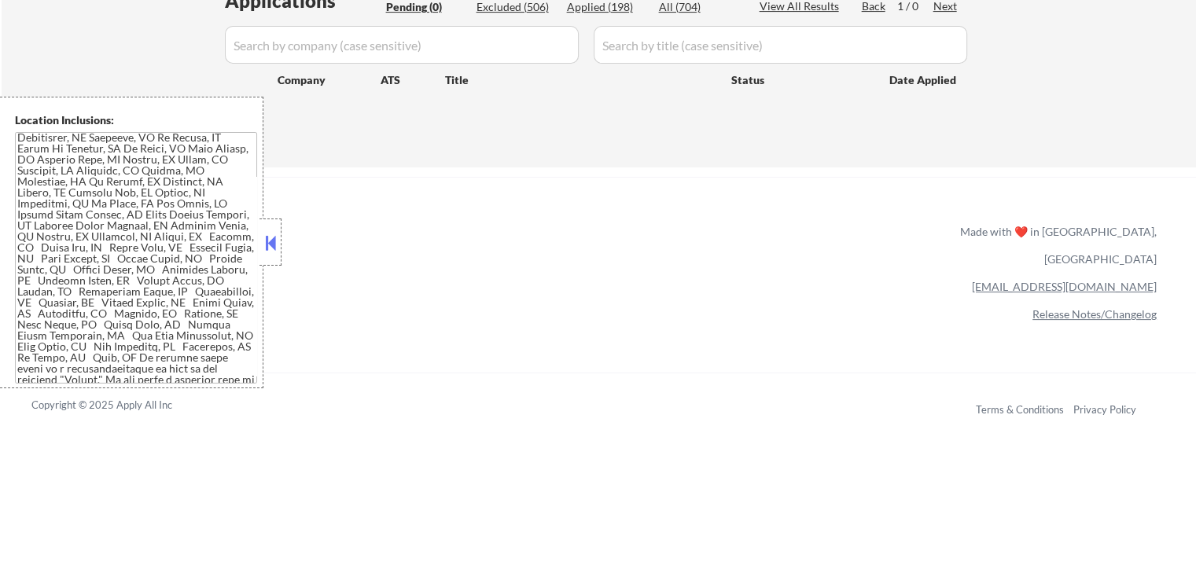
scroll to position [393, 0]
